Goal: Task Accomplishment & Management: Use online tool/utility

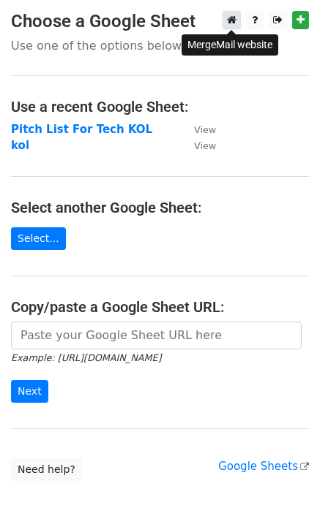
click at [231, 20] on icon at bounding box center [232, 20] width 10 height 10
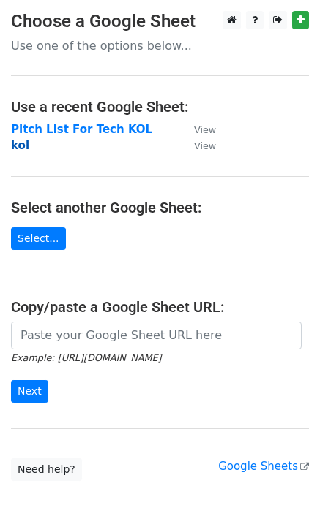
click at [24, 148] on strong "kol" at bounding box center [20, 145] width 18 height 13
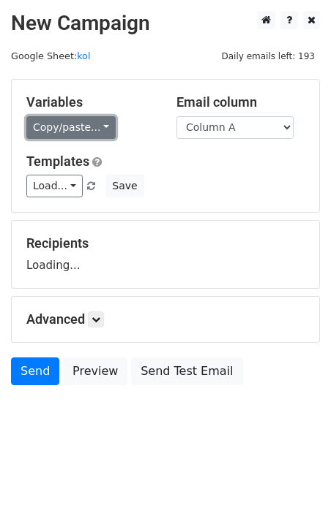
click at [98, 137] on link "Copy/paste..." at bounding box center [70, 127] width 89 height 23
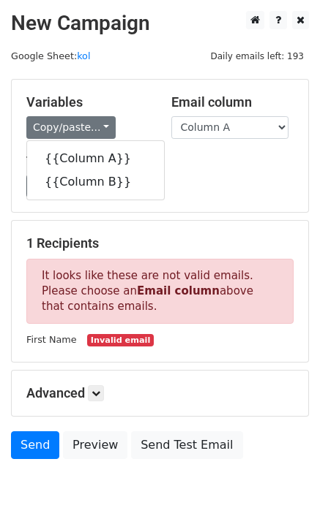
click at [178, 168] on h5 "Templates" at bounding box center [159, 162] width 267 height 16
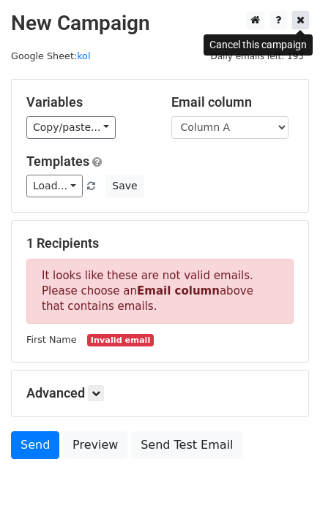
click at [303, 23] on icon at bounding box center [300, 20] width 8 height 10
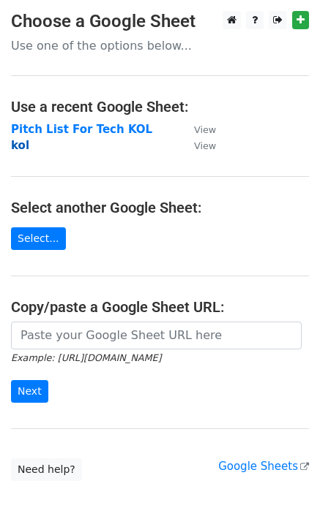
click at [21, 148] on strong "kol" at bounding box center [20, 145] width 18 height 13
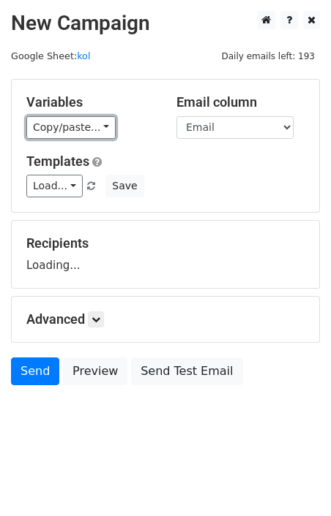
click at [89, 134] on link "Copy/paste..." at bounding box center [70, 127] width 89 height 23
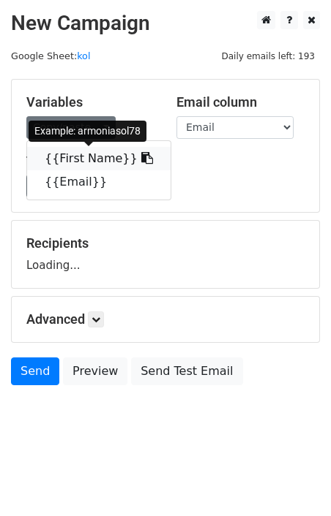
click at [80, 162] on link "{{First Name}}" at bounding box center [98, 158] width 143 height 23
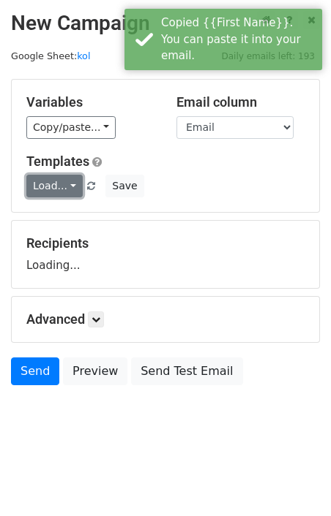
click at [59, 182] on link "Load..." at bounding box center [54, 186] width 56 height 23
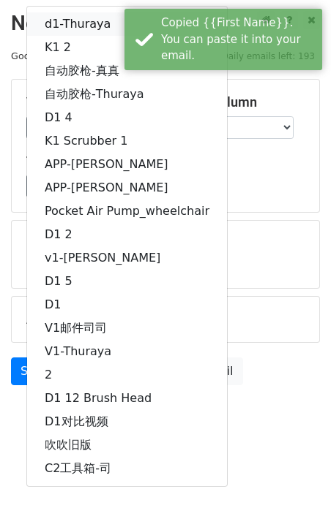
click at [92, 23] on link "d1-Thuraya" at bounding box center [127, 23] width 200 height 23
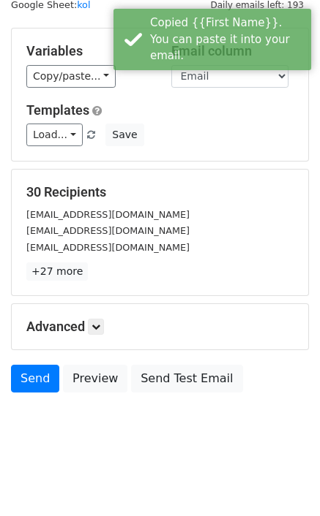
scroll to position [52, 0]
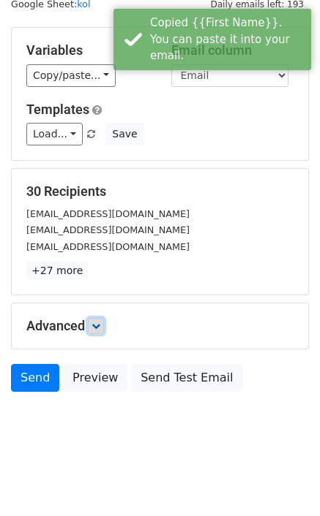
click at [100, 328] on icon at bounding box center [95, 326] width 9 height 9
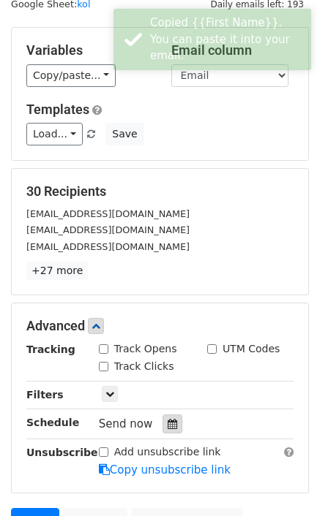
click at [167, 421] on icon at bounding box center [172, 424] width 10 height 10
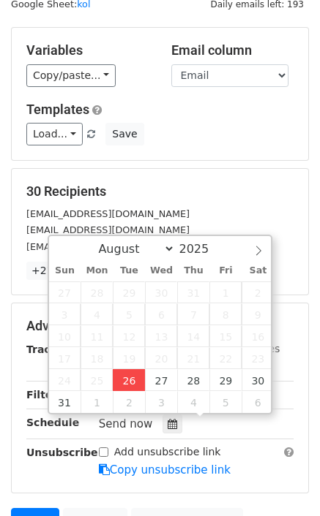
type input "2025-08-26 18:08"
type input "06"
type input "08"
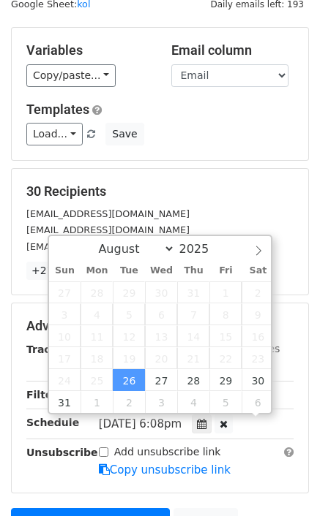
scroll to position [1, 0]
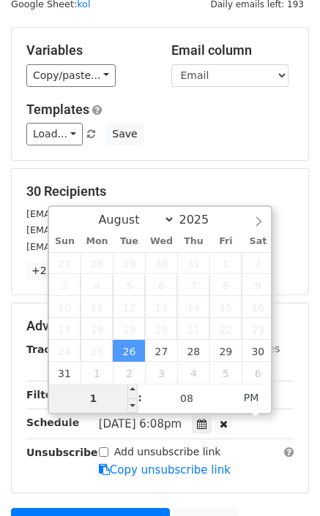
type input "10"
type input "2025-08-26 22:08"
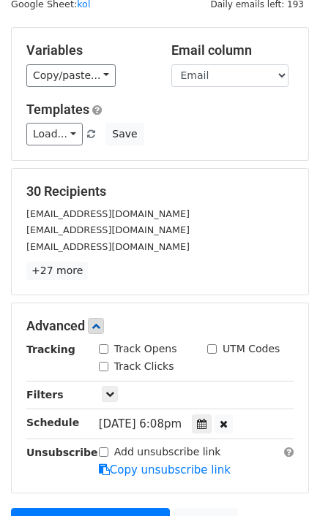
click at [309, 301] on main "New Campaign Daily emails left: 193 Google Sheet: kol Variables Copy/paste... {…" at bounding box center [160, 268] width 320 height 619
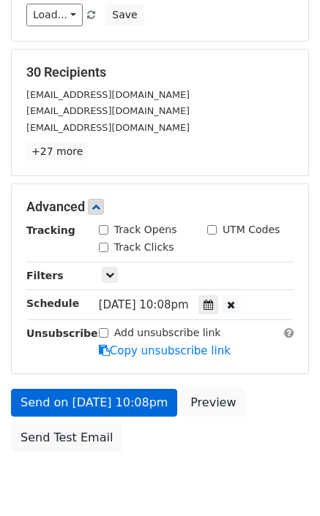
scroll to position [230, 0]
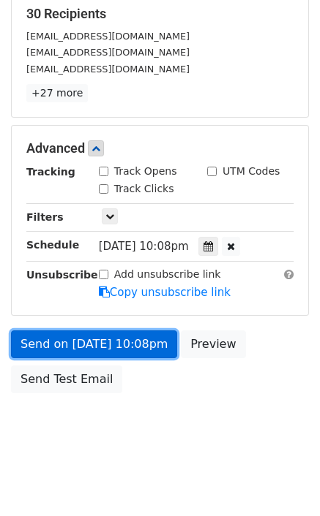
click at [91, 339] on link "Send on Aug 26 at 10:08pm" at bounding box center [94, 345] width 166 height 28
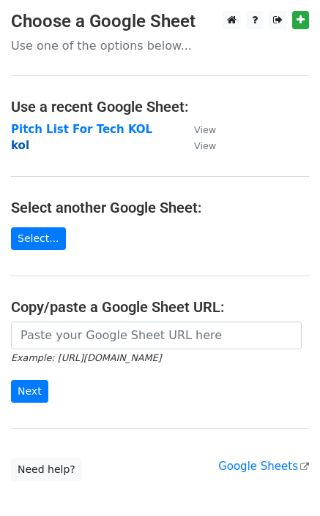
click at [19, 147] on strong "kol" at bounding box center [20, 145] width 18 height 13
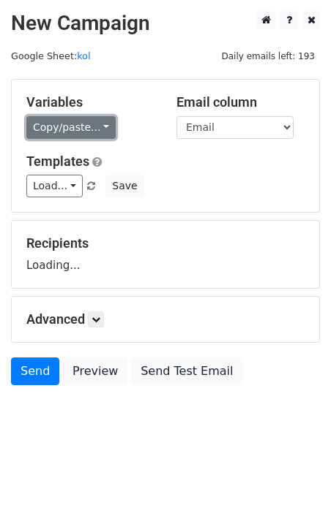
click at [78, 127] on link "Copy/paste..." at bounding box center [70, 127] width 89 height 23
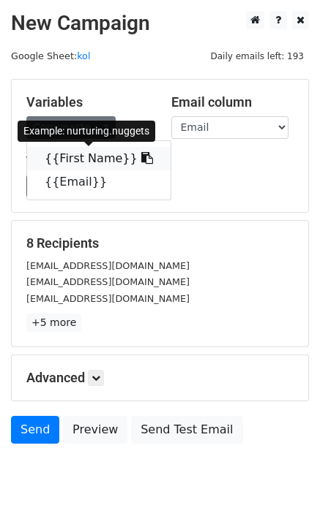
click at [81, 158] on link "{{First Name}}" at bounding box center [98, 158] width 143 height 23
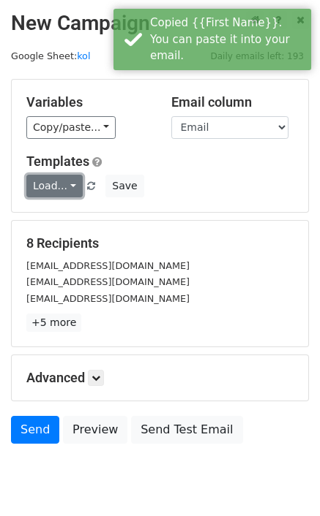
click at [56, 186] on link "Load..." at bounding box center [54, 186] width 56 height 23
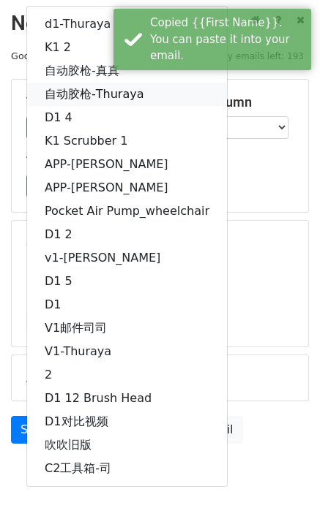
click at [88, 97] on link "自动胶枪-Thuraya" at bounding box center [127, 94] width 200 height 23
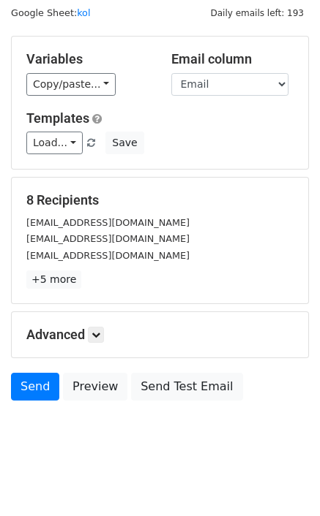
scroll to position [52, 0]
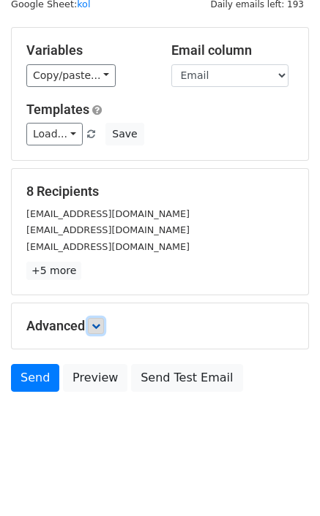
click at [100, 327] on icon at bounding box center [95, 326] width 9 height 9
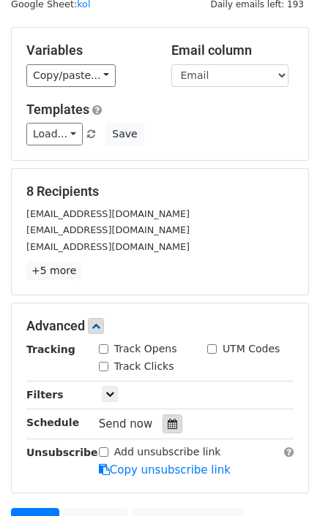
click at [170, 420] on icon at bounding box center [172, 424] width 10 height 10
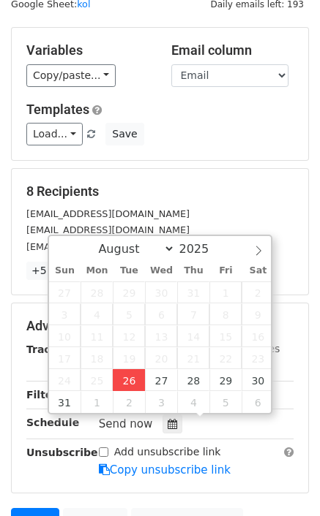
type input "[DATE] 18:13"
type input "06"
type input "13"
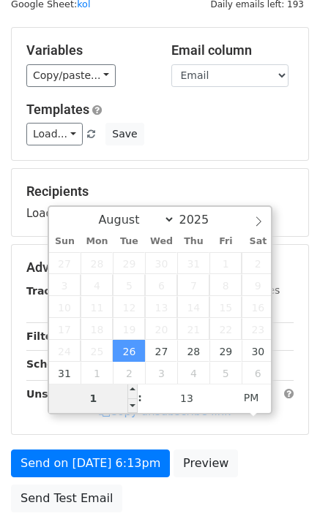
type input "10"
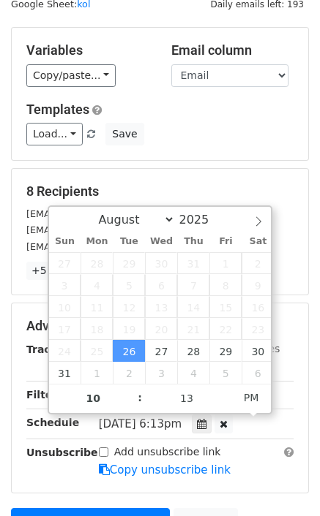
type input "[DATE] 22:13"
click at [309, 298] on main "New Campaign Daily emails left: 193 Google Sheet: kol Variables Copy/paste... {…" at bounding box center [160, 268] width 320 height 619
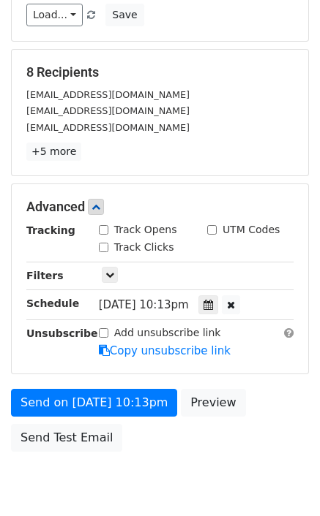
scroll to position [230, 0]
